Goal: Transaction & Acquisition: Purchase product/service

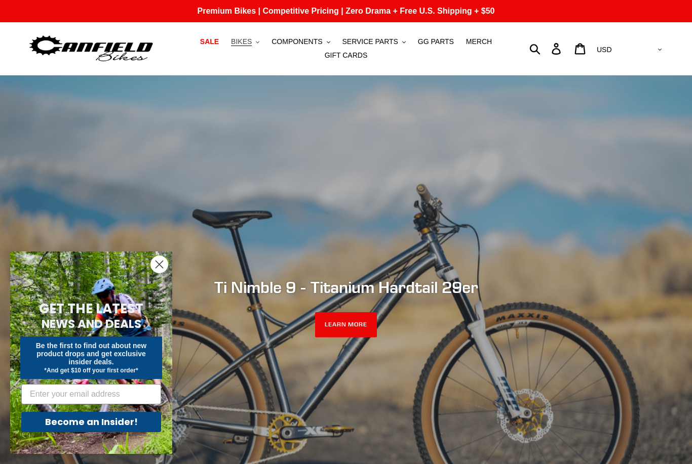
click at [248, 43] on span "BIKES" at bounding box center [241, 41] width 21 height 9
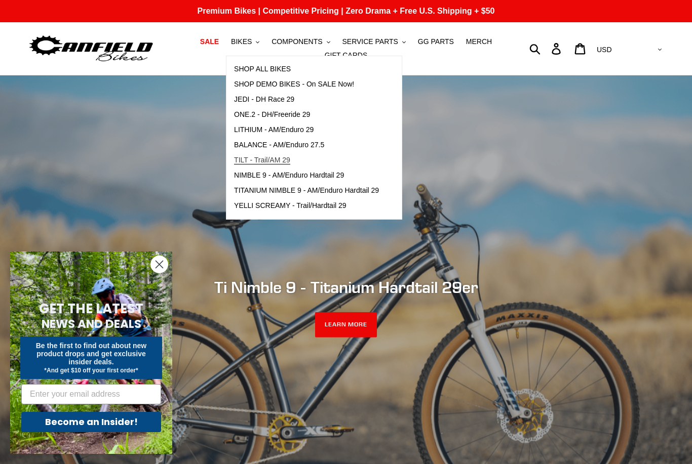
click at [275, 159] on span "TILT - Trail/AM 29" at bounding box center [262, 160] width 56 height 9
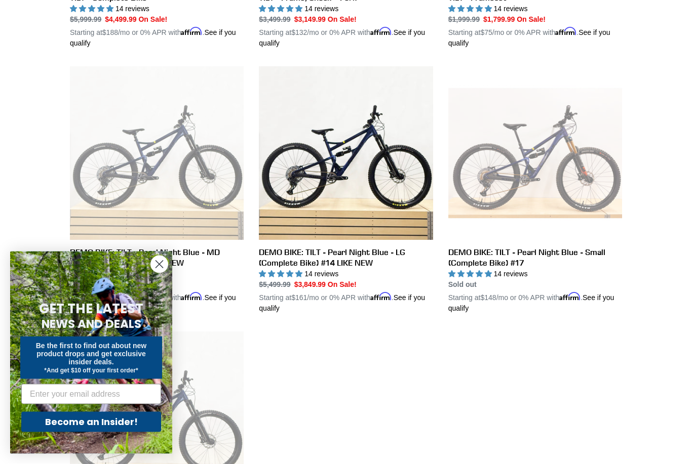
scroll to position [490, 0]
click at [165, 273] on icon "Close dialog" at bounding box center [159, 265] width 18 height 18
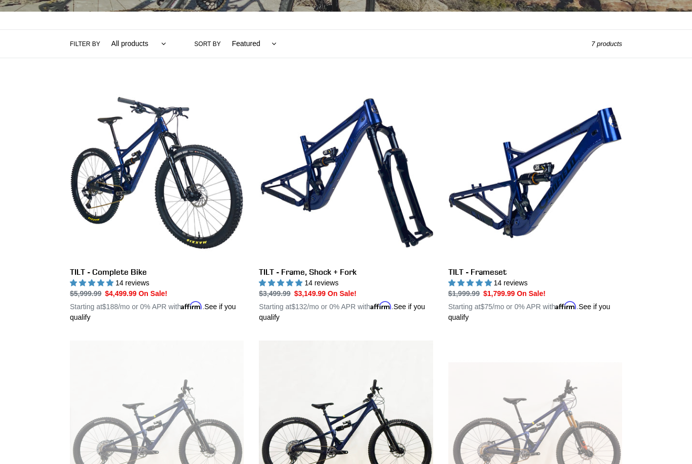
scroll to position [215, 0]
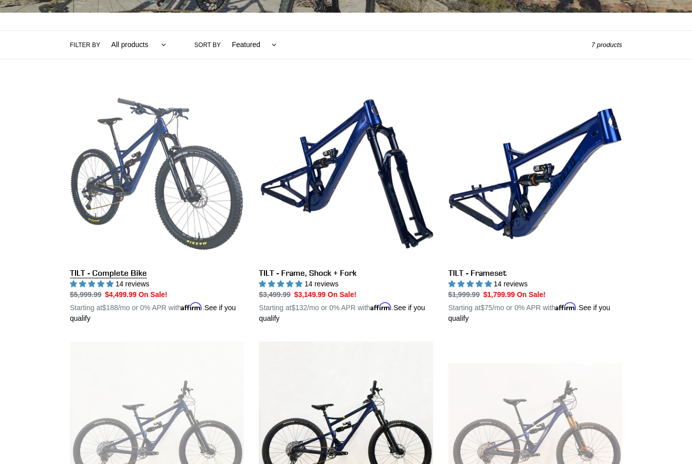
click at [169, 147] on link "TILT - Complete Bike" at bounding box center [157, 205] width 174 height 237
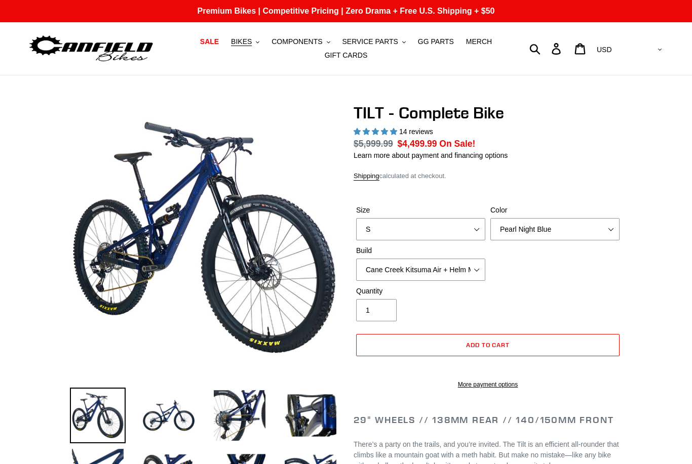
select select "highest-rating"
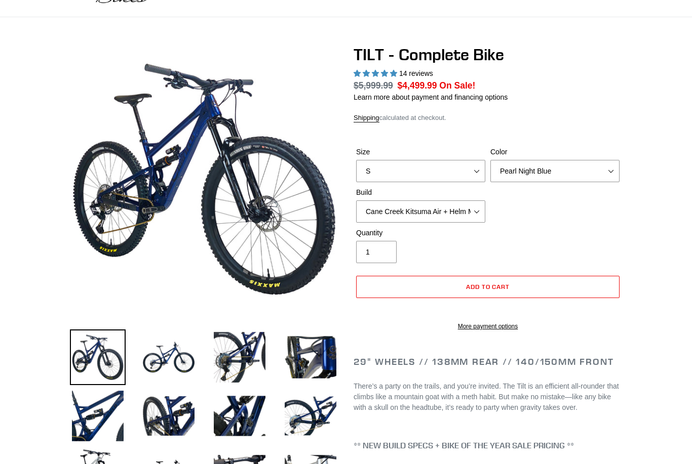
scroll to position [70, 0]
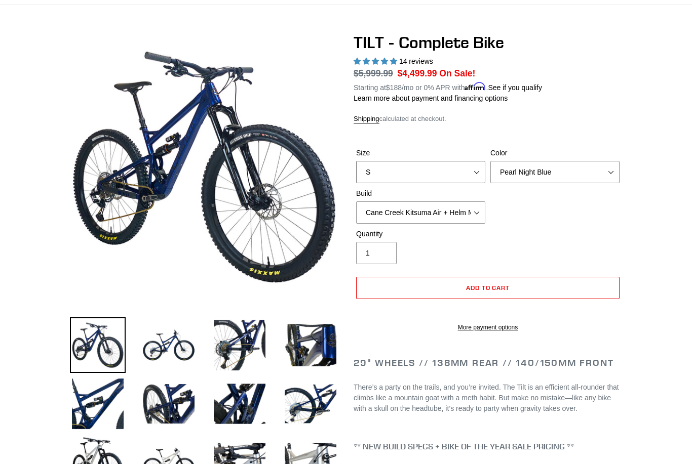
click at [459, 168] on select "S M L" at bounding box center [420, 172] width 129 height 22
select select "L"
click at [594, 166] on select "Pearl Night Blue Stealth Silver Raw" at bounding box center [554, 172] width 129 height 22
select select "Raw"
click at [461, 211] on select "Cane Creek Kitsuma Air + Helm MKII 140 + SRAM GX Cane Creek Kitsuma Air + Helm …" at bounding box center [420, 213] width 129 height 22
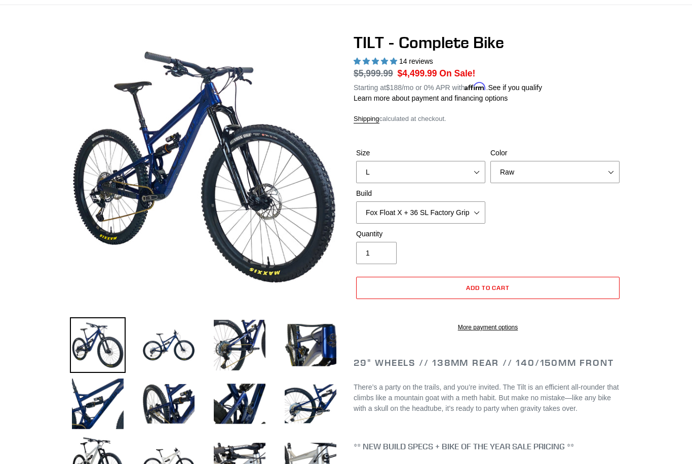
click at [536, 238] on div "Quantity 1" at bounding box center [487, 249] width 268 height 41
click at [469, 209] on select "Cane Creek Kitsuma Air + Helm MKII 140 + SRAM GX Cane Creek Kitsuma Air + Helm …" at bounding box center [420, 213] width 129 height 22
select select "RockShox SD ULT + Pike ULT 140 + Shimano XT"
click at [551, 219] on div "Size S M L Color Pearl Night Blue Stealth Silver Raw Build Cane Creek Kitsuma A…" at bounding box center [487, 188] width 268 height 81
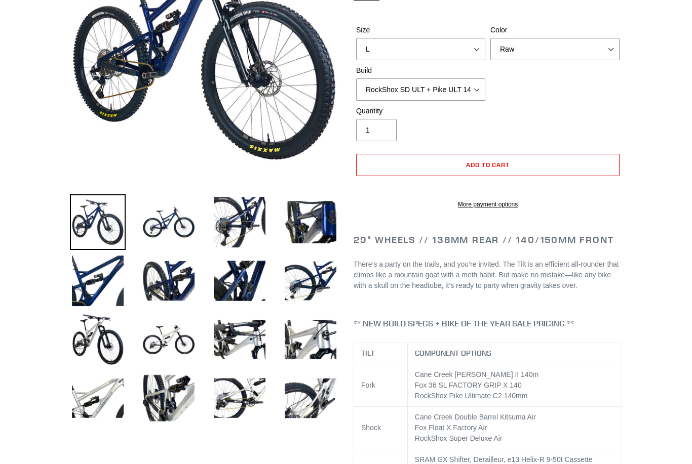
scroll to position [194, 0]
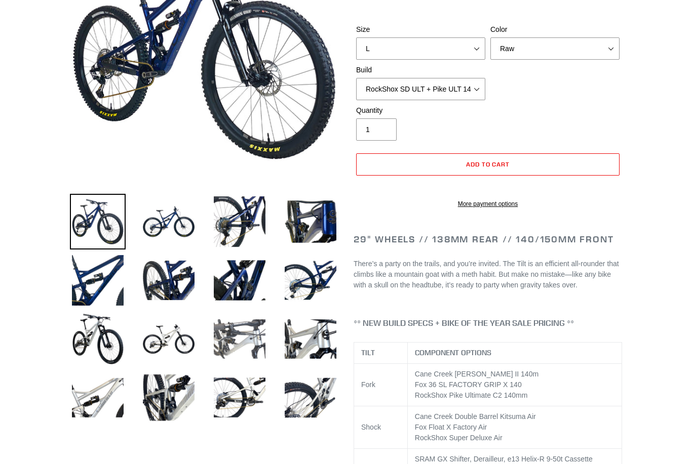
click at [244, 337] on img at bounding box center [240, 339] width 56 height 56
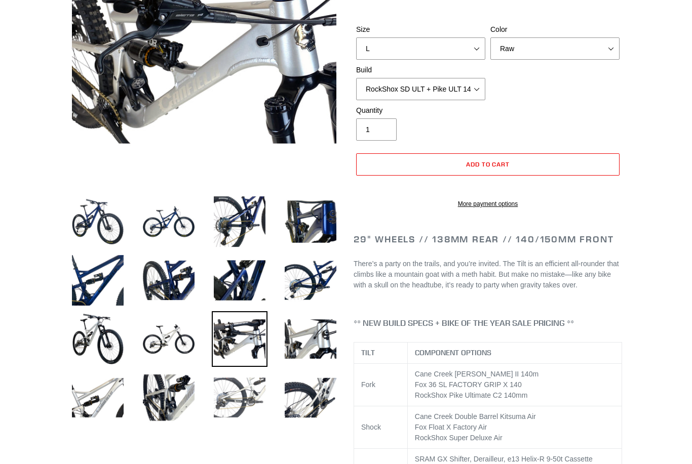
click at [239, 396] on img at bounding box center [240, 398] width 56 height 56
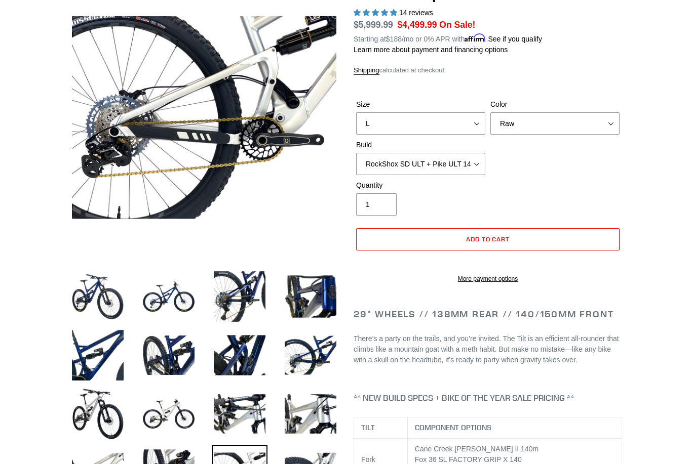
scroll to position [119, 0]
click at [317, 312] on img at bounding box center [311, 297] width 56 height 56
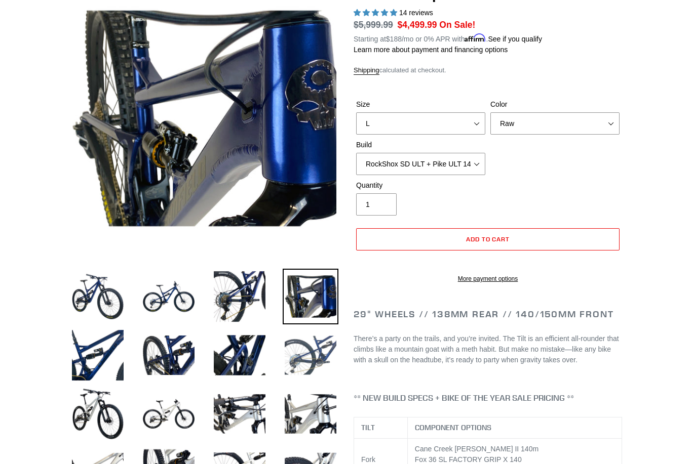
click at [307, 376] on img at bounding box center [311, 356] width 56 height 56
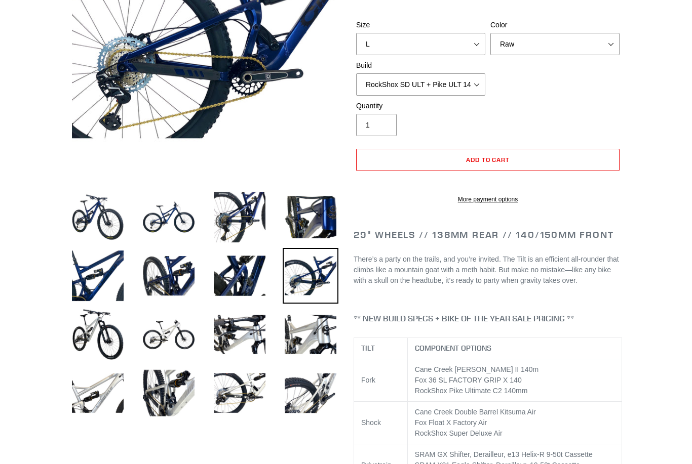
scroll to position [0, 0]
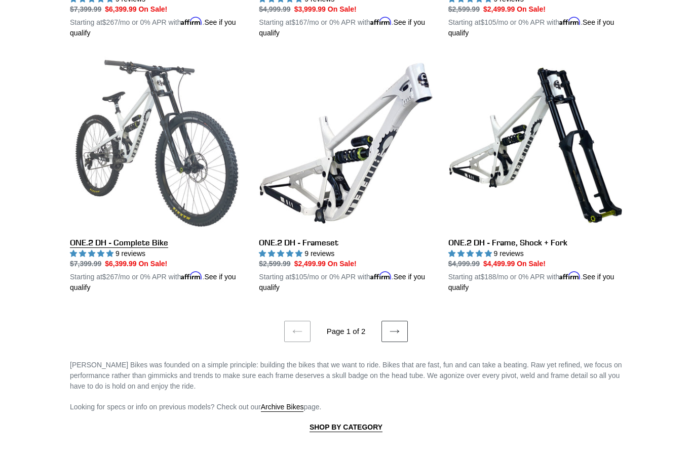
scroll to position [2028, 0]
click at [114, 237] on link "ONE.2 DH - Complete Bike" at bounding box center [157, 174] width 174 height 237
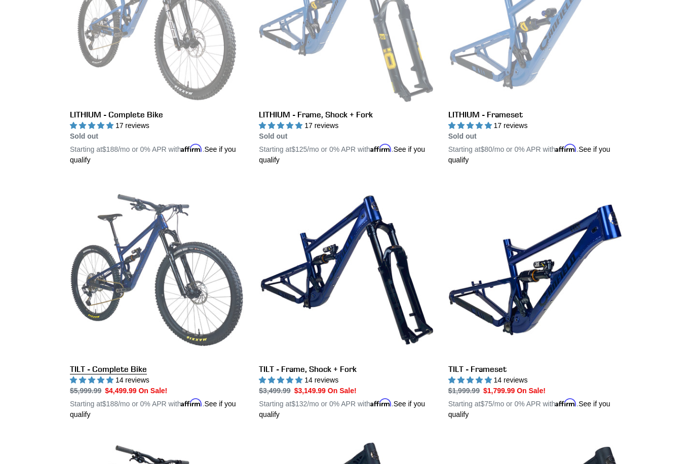
scroll to position [384, 0]
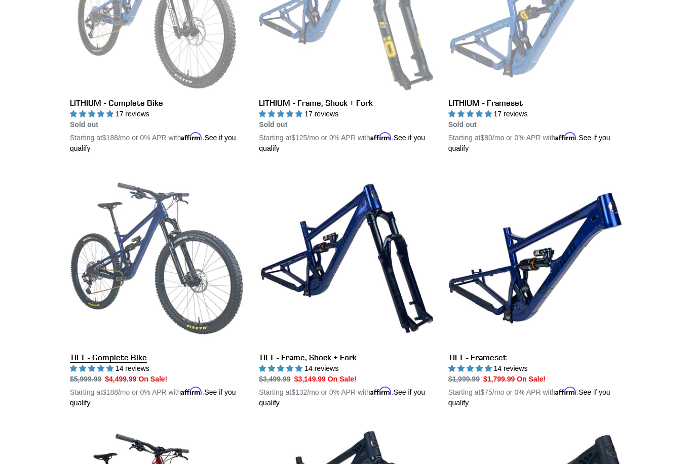
click at [121, 360] on link "TILT - Complete Bike" at bounding box center [157, 290] width 174 height 237
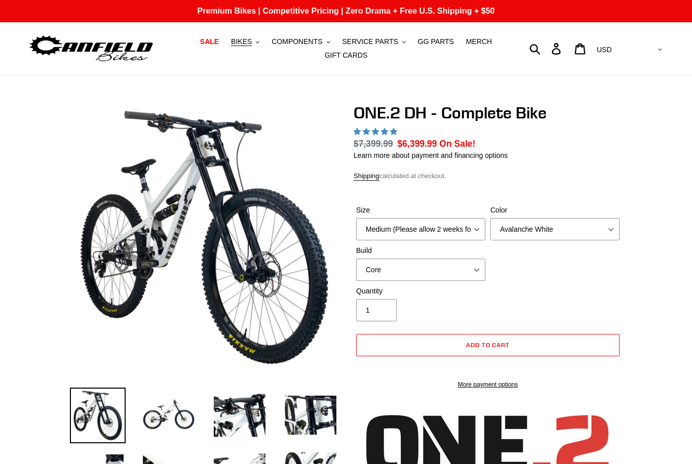
select select "highest-rating"
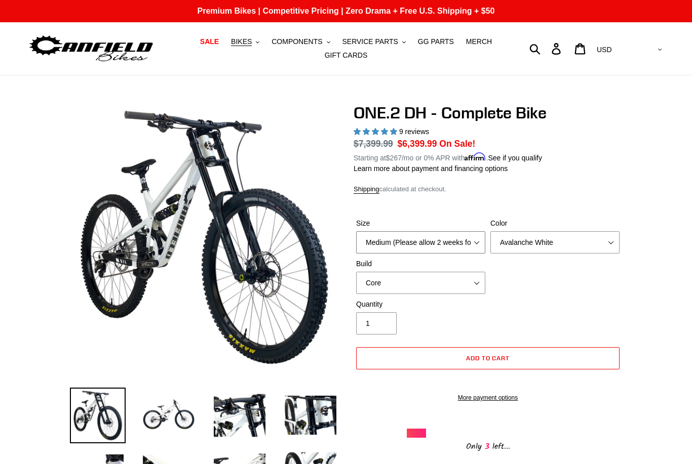
click at [440, 244] on select "Medium (Please allow 2 weeks for delivery) Large (Sold Out)" at bounding box center [420, 242] width 129 height 22
click at [510, 244] on select "Avalanche White Bentonite Grey" at bounding box center [554, 242] width 129 height 22
select select "Bentonite Grey"
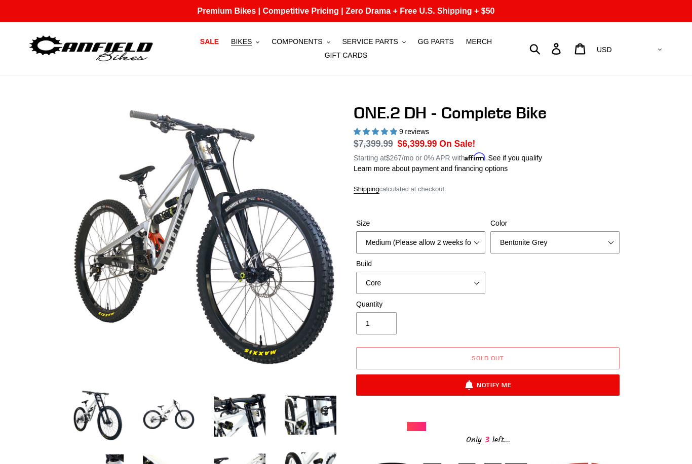
click at [466, 243] on select "Medium (Please allow 2 weeks for delivery) Large (Sold Out)" at bounding box center [420, 242] width 129 height 22
select select "Large (Sold Out)"
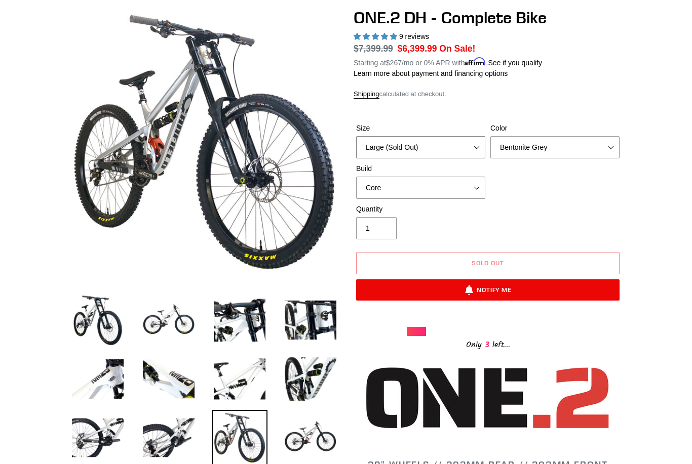
scroll to position [34, 0]
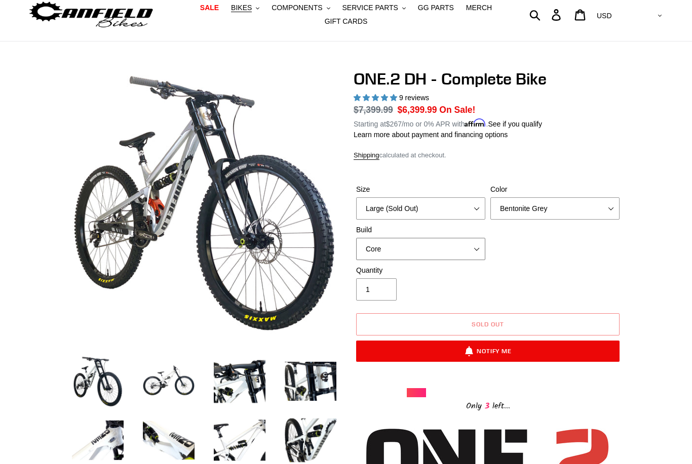
click at [390, 250] on select "Core Pro" at bounding box center [420, 249] width 129 height 22
select select "Pro"
click at [394, 202] on select "Medium (Please allow 2 weeks for delivery) Large (Sold Out)" at bounding box center [420, 208] width 129 height 22
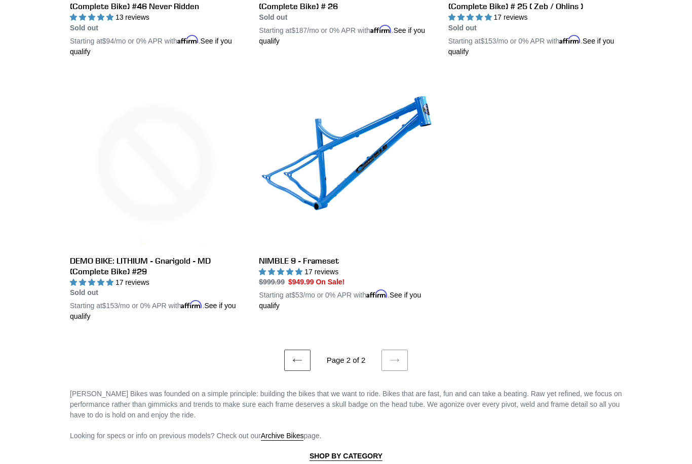
scroll to position [1880, 0]
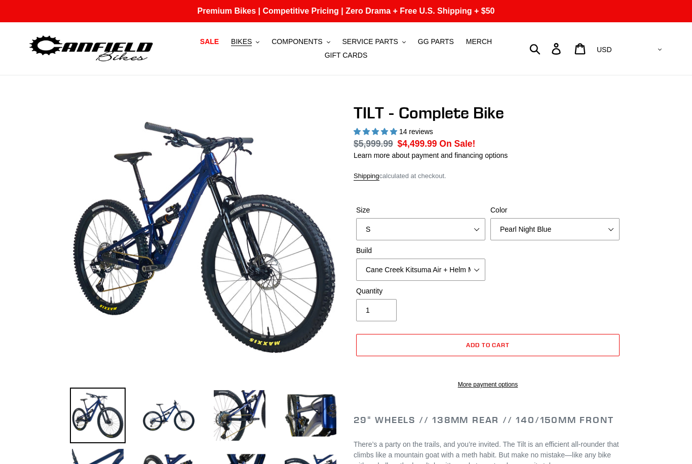
select select "highest-rating"
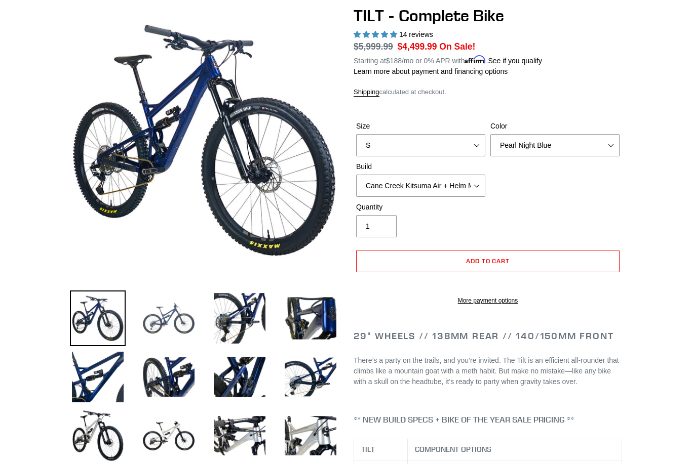
scroll to position [97, 0]
click at [536, 145] on select "Pearl Night Blue Stealth Silver Raw" at bounding box center [554, 145] width 129 height 22
select select "Raw"
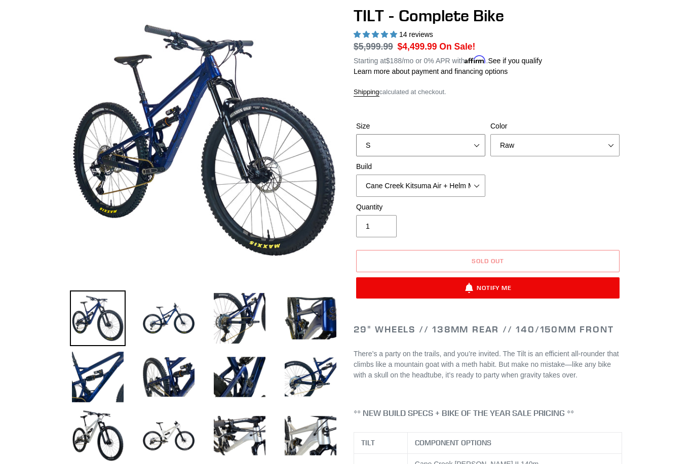
click at [441, 137] on select "S M L" at bounding box center [420, 145] width 129 height 22
select select "L"
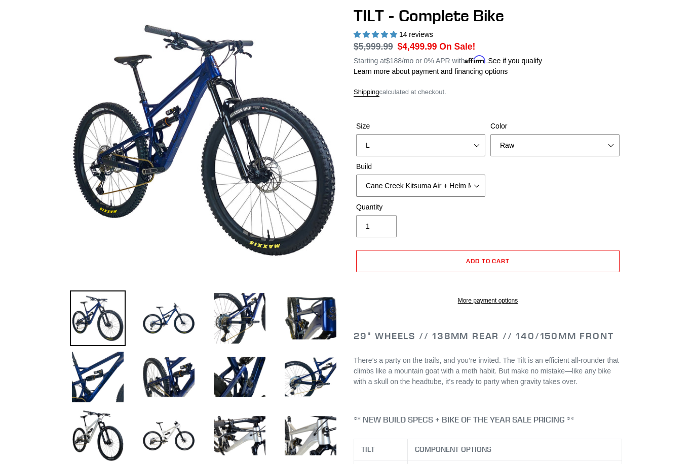
click at [378, 193] on select "Cane Creek Kitsuma Air + Helm MKII 140 + SRAM GX Cane Creek Kitsuma Air + Helm …" at bounding box center [420, 186] width 129 height 22
click at [417, 182] on select "Cane Creek Kitsuma Air + Helm MKII 140 + SRAM GX Cane Creek Kitsuma Air + Helm …" at bounding box center [420, 186] width 129 height 22
select select "RockShox SD ULT + Pike ULT 140 + Shimano XT"
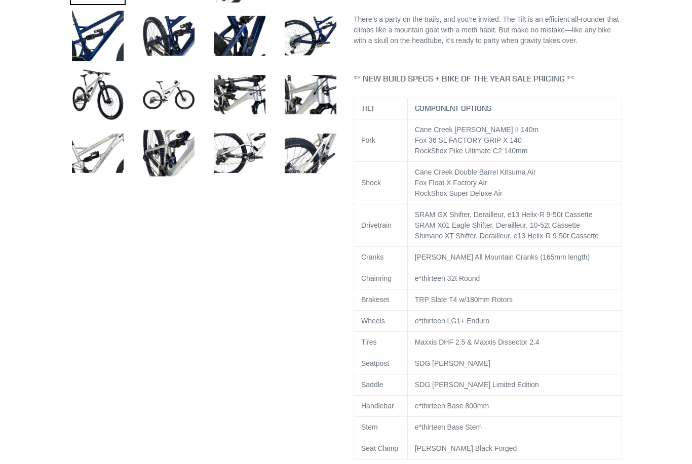
scroll to position [438, 0]
